Goal: Information Seeking & Learning: Learn about a topic

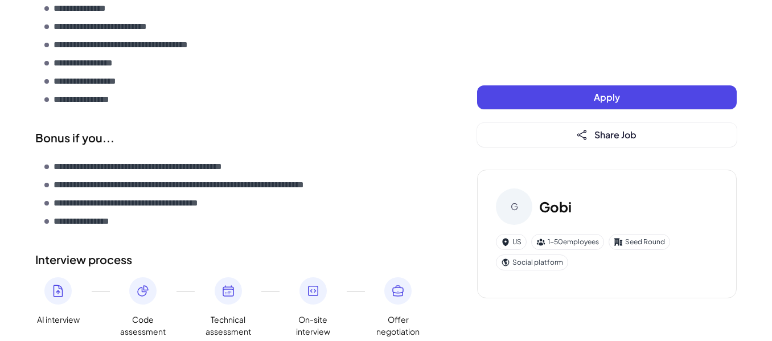
scroll to position [1612, 0]
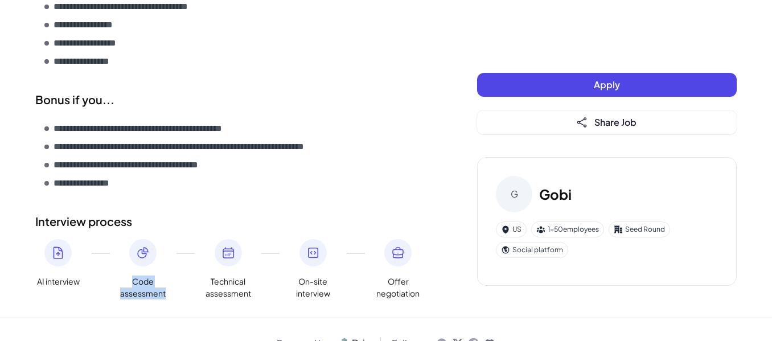
drag, startPoint x: 96, startPoint y: 252, endPoint x: 164, endPoint y: 276, distance: 72.9
drag, startPoint x: 52, startPoint y: 255, endPoint x: 201, endPoint y: 289, distance: 153.4
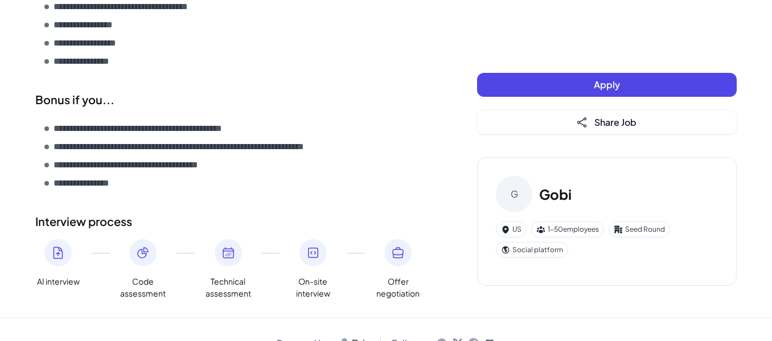
drag, startPoint x: 219, startPoint y: 250, endPoint x: 334, endPoint y: 265, distance: 115.8
click at [334, 265] on div "AI interview Code assessment Technical assessment On-site interview Offer negot…" at bounding box center [233, 269] width 396 height 60
click at [334, 275] on span "On-site interview" at bounding box center [313, 287] width 46 height 24
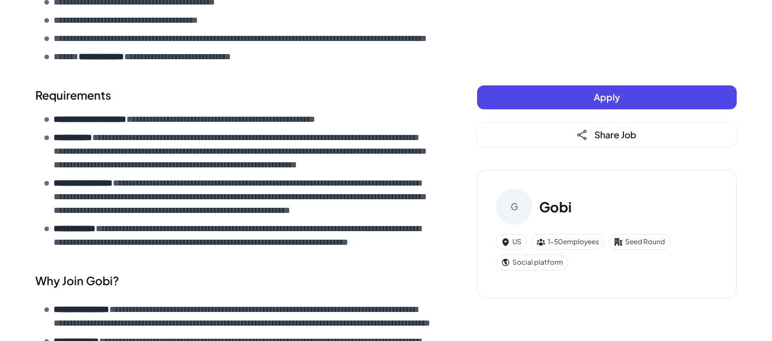
scroll to position [330, 0]
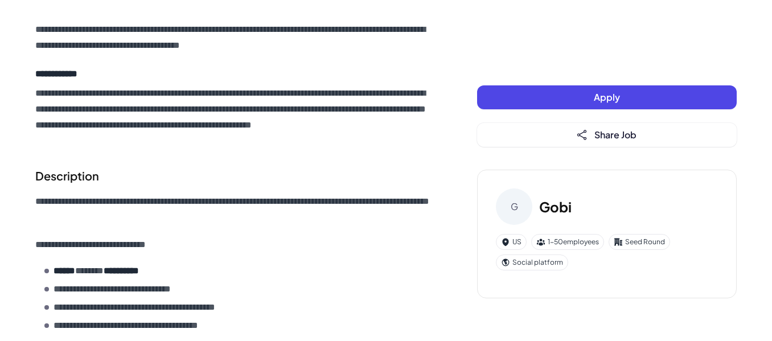
click at [534, 264] on div "Social platform" at bounding box center [532, 262] width 72 height 16
